Goal: Task Accomplishment & Management: Use online tool/utility

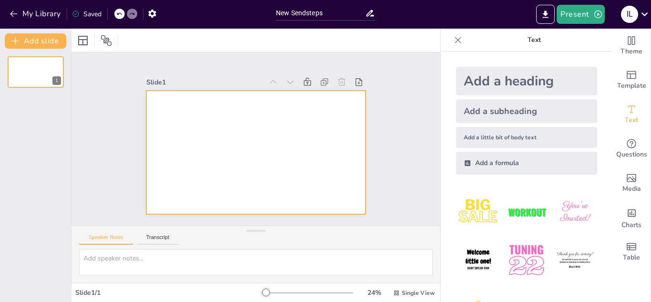
click at [202, 172] on div at bounding box center [255, 152] width 219 height 123
click at [181, 241] on div "Speaker Notes Transcript" at bounding box center [255, 237] width 369 height 23
click at [149, 264] on textarea at bounding box center [256, 262] width 354 height 26
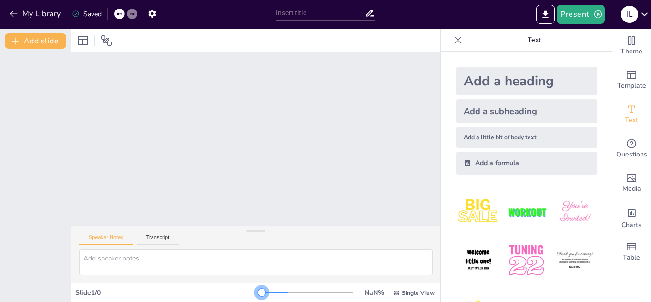
drag, startPoint x: 257, startPoint y: 292, endPoint x: 284, endPoint y: 291, distance: 26.7
click at [284, 291] on div at bounding box center [307, 293] width 91 height 8
click at [152, 237] on button "Transcript" at bounding box center [158, 239] width 42 height 10
click at [117, 236] on button "Speaker Notes" at bounding box center [106, 239] width 54 height 10
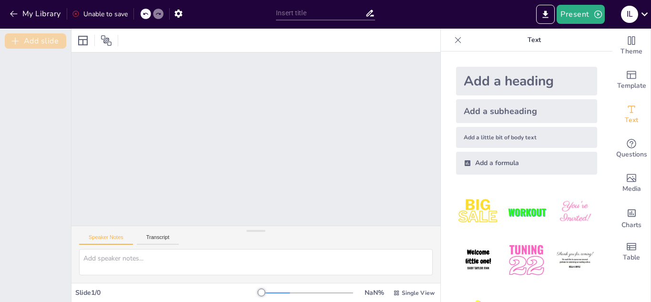
click at [42, 42] on button "Add slide" at bounding box center [35, 40] width 61 height 15
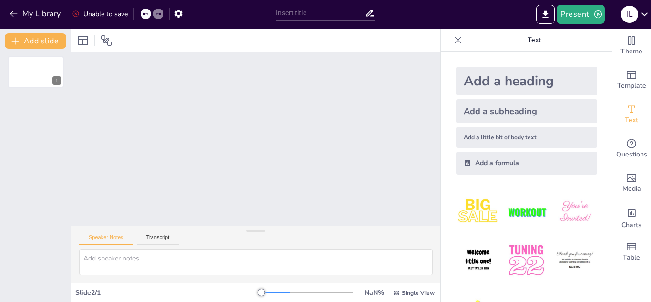
click at [51, 99] on div "1" at bounding box center [35, 175] width 71 height 253
drag, startPoint x: 24, startPoint y: 101, endPoint x: 73, endPoint y: 98, distance: 48.7
click at [26, 101] on div "1" at bounding box center [35, 175] width 71 height 253
click at [162, 106] on div "Slide 1" at bounding box center [255, 138] width 369 height 173
click at [274, 255] on textarea at bounding box center [256, 262] width 354 height 26
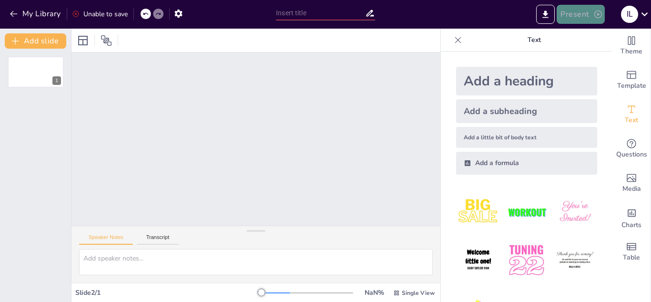
click at [581, 13] on button "Present" at bounding box center [581, 14] width 48 height 19
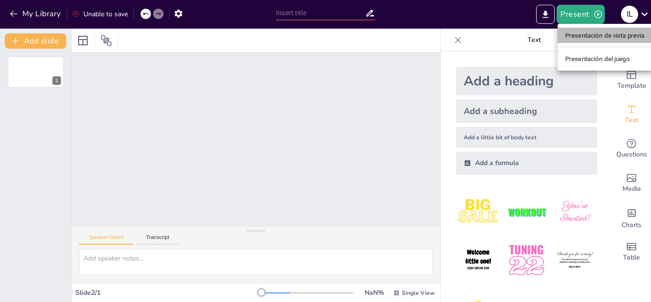
click at [594, 34] on font "Presentación de vista previa" at bounding box center [605, 35] width 80 height 7
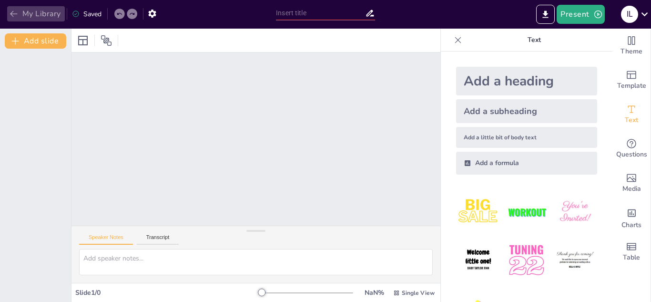
click at [42, 12] on button "My Library" at bounding box center [36, 13] width 58 height 15
click at [549, 18] on icon "Export to PowerPoint" at bounding box center [545, 15] width 10 height 10
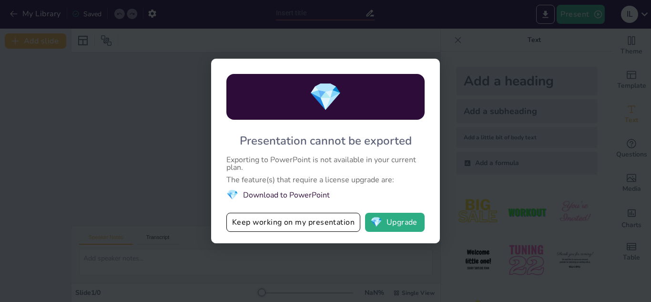
click at [275, 192] on li "💎 Download to PowerPoint" at bounding box center [325, 194] width 198 height 13
click at [268, 199] on li "💎 Download to PowerPoint" at bounding box center [325, 194] width 198 height 13
click at [258, 192] on li "💎 Download to PowerPoint" at bounding box center [325, 194] width 198 height 13
click at [228, 197] on span "💎" at bounding box center [232, 194] width 12 height 13
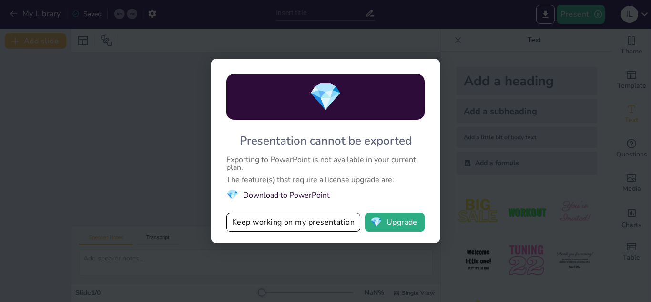
drag, startPoint x: 234, startPoint y: 193, endPoint x: 272, endPoint y: 194, distance: 38.1
click at [244, 193] on li "💎 Download to PowerPoint" at bounding box center [325, 194] width 198 height 13
click at [485, 106] on div "💎 Presentation cannot be exported Exporting to PowerPoint is not available in y…" at bounding box center [325, 151] width 651 height 302
